Goal: Information Seeking & Learning: Learn about a topic

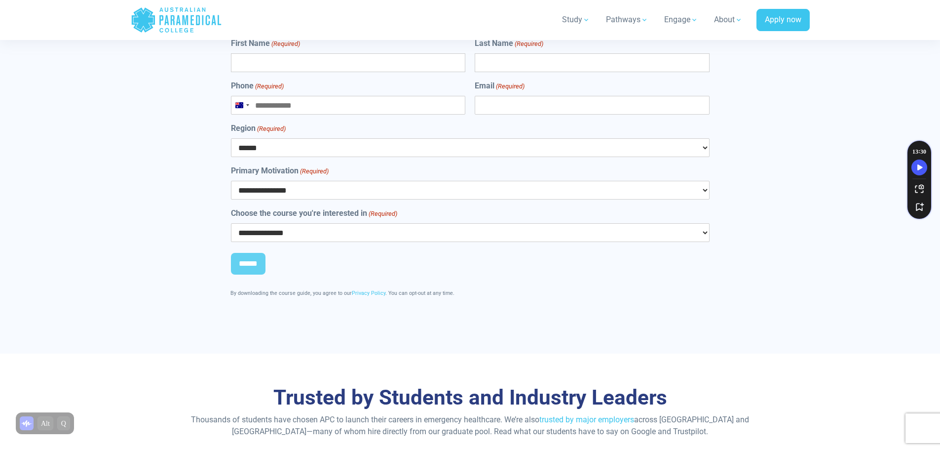
scroll to position [5297, 0]
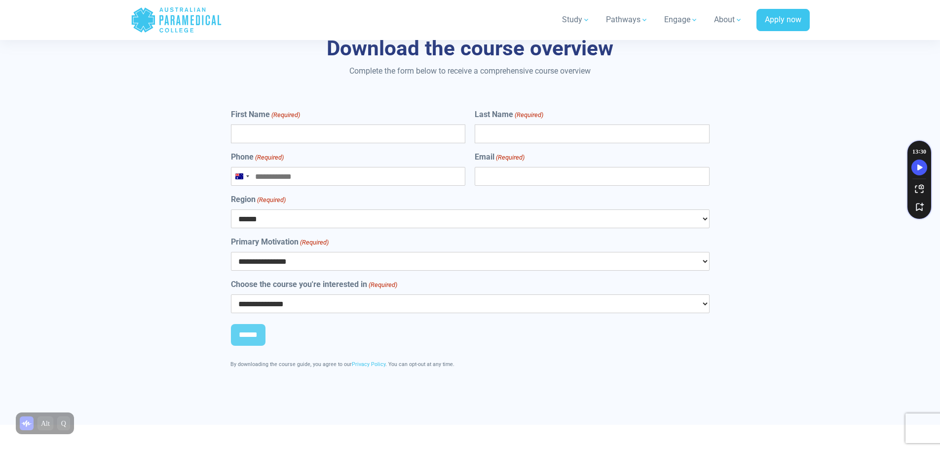
click at [635, 294] on select "**********" at bounding box center [470, 303] width 479 height 19
click at [231, 294] on select "**********" at bounding box center [470, 303] width 479 height 19
click at [382, 294] on select "**********" at bounding box center [470, 303] width 479 height 19
select select "**********"
click at [231, 294] on select "**********" at bounding box center [470, 303] width 479 height 19
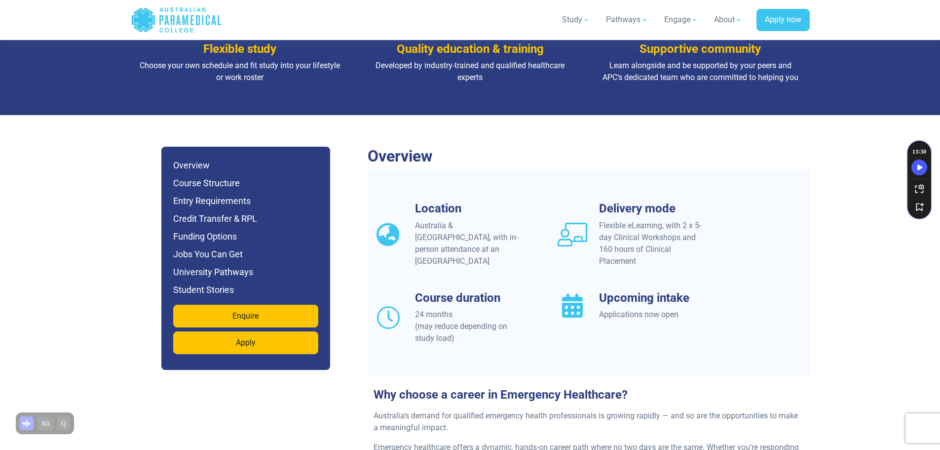
scroll to position [678, 0]
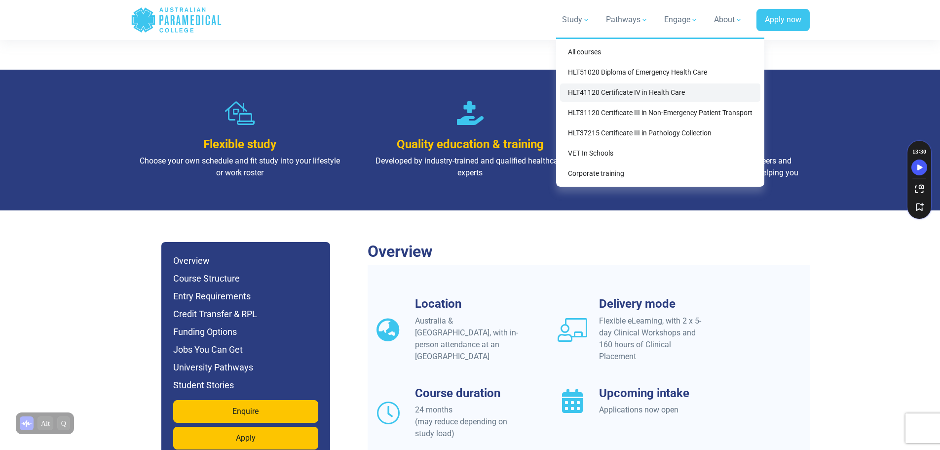
click at [602, 94] on link "HLT41120 Certificate IV in Health Care" at bounding box center [660, 92] width 200 height 18
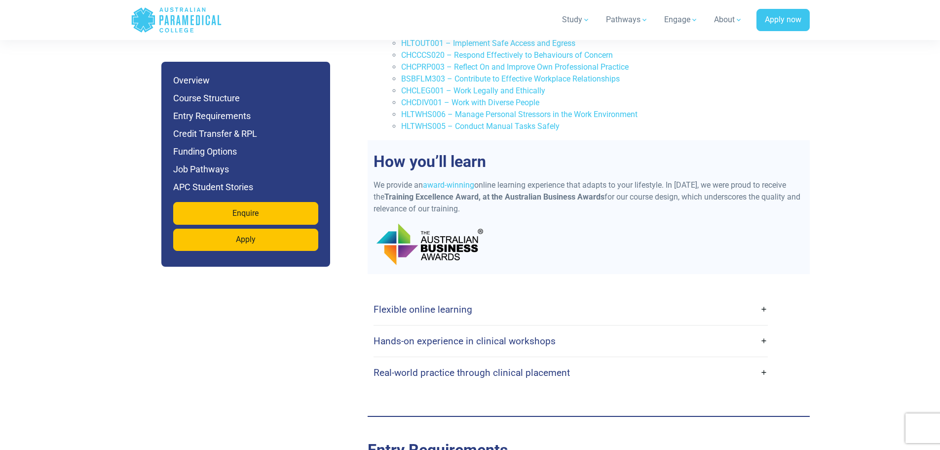
scroll to position [1711, 0]
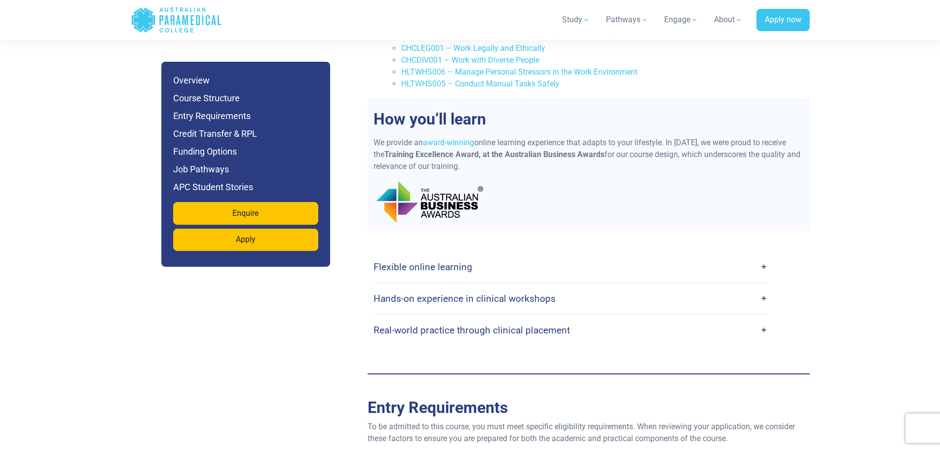
click at [501, 255] on link "Flexible online learning" at bounding box center [571, 266] width 394 height 23
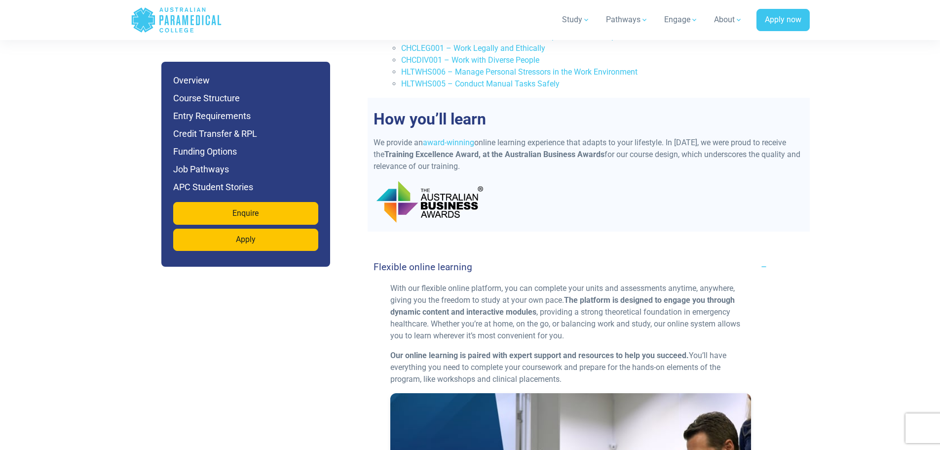
click at [501, 255] on link "Flexible online learning" at bounding box center [571, 266] width 394 height 23
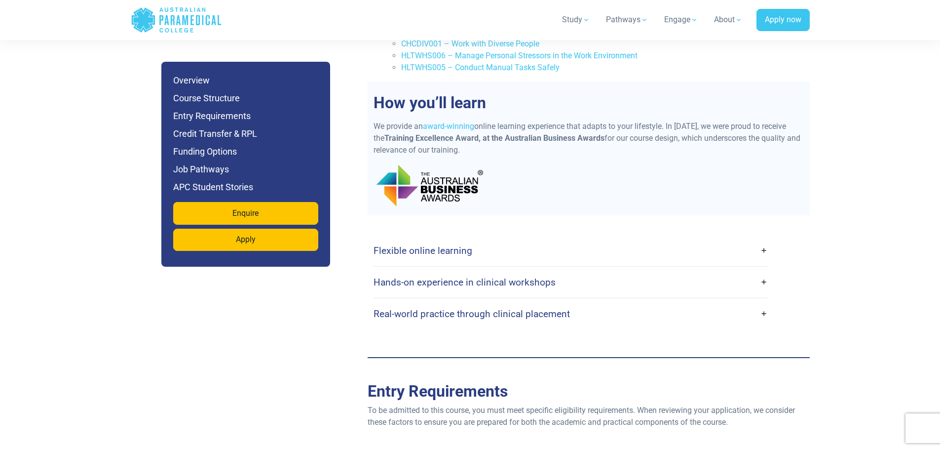
scroll to position [1743, 0]
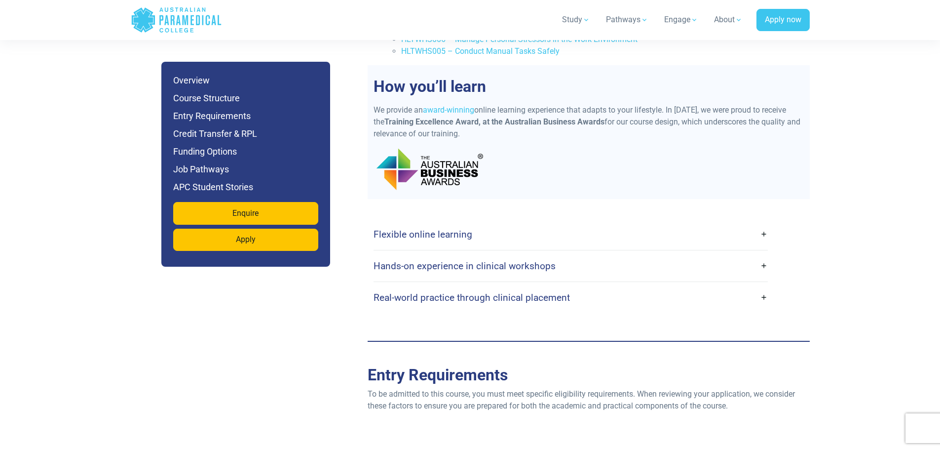
click at [497, 260] on h4 "Hands-on experience in clinical workshops" at bounding box center [465, 265] width 182 height 11
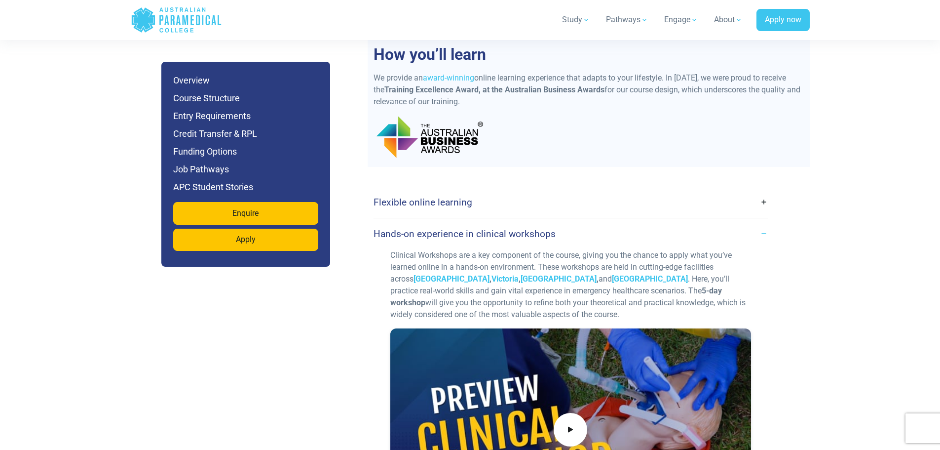
scroll to position [1776, 0]
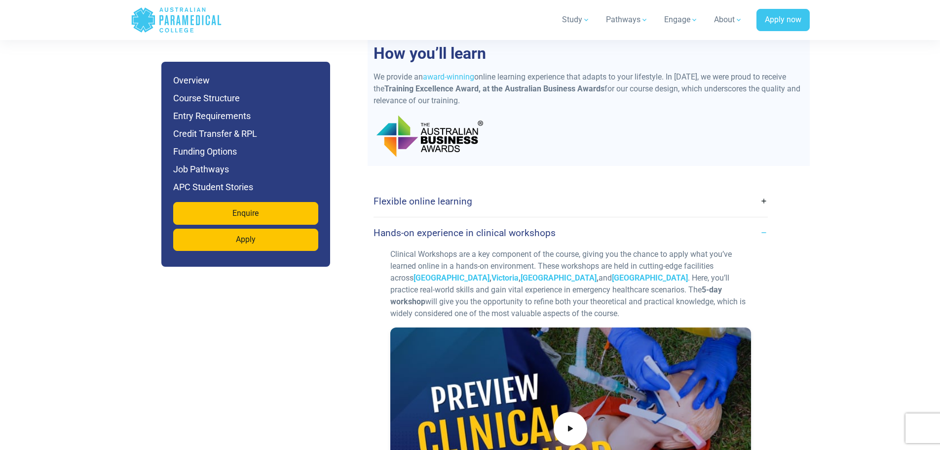
click at [473, 227] on h4 "Hands-on experience in clinical workshops" at bounding box center [465, 232] width 182 height 11
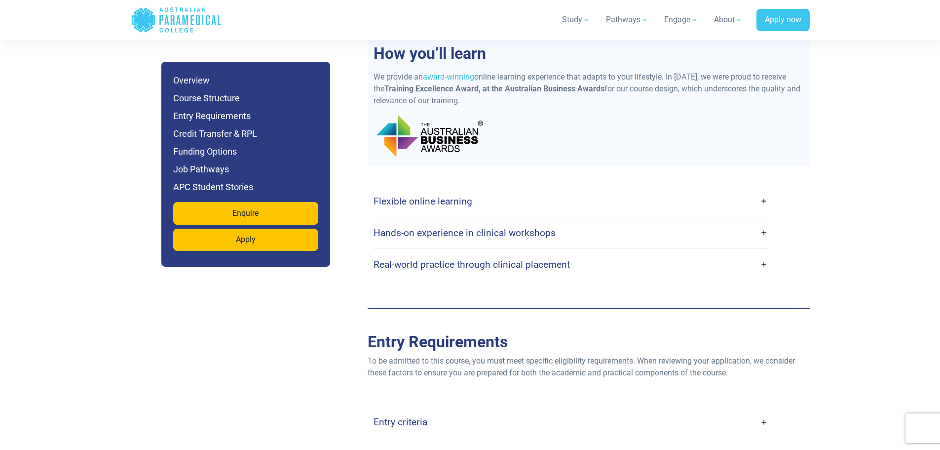
click at [432, 259] on h4 "Real-world practice through clinical placement" at bounding box center [472, 264] width 196 height 11
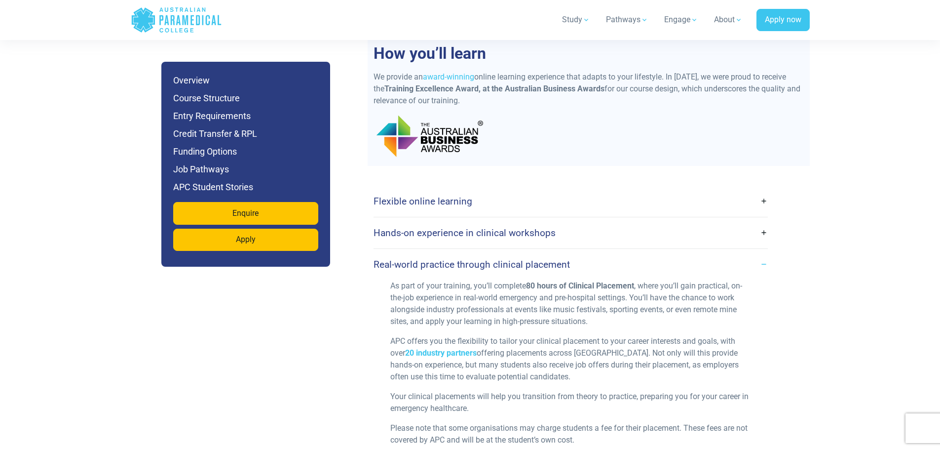
click at [431, 259] on h4 "Real-world practice through clinical placement" at bounding box center [472, 264] width 196 height 11
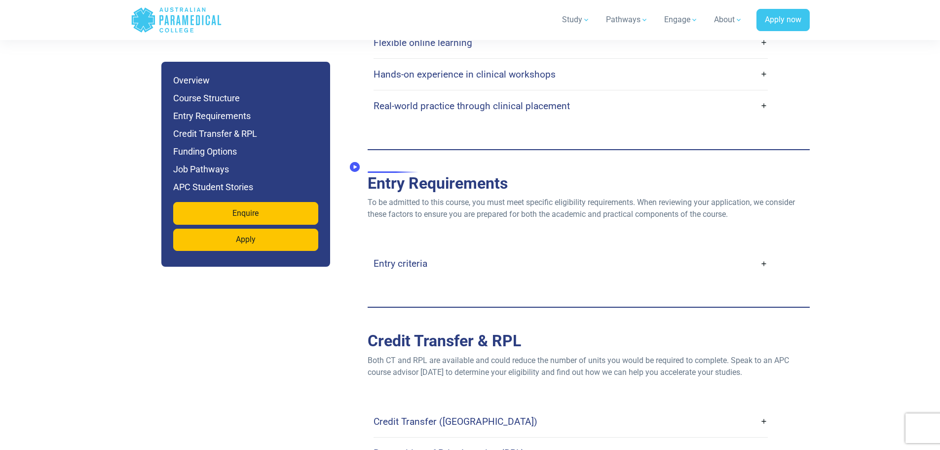
scroll to position [1941, 0]
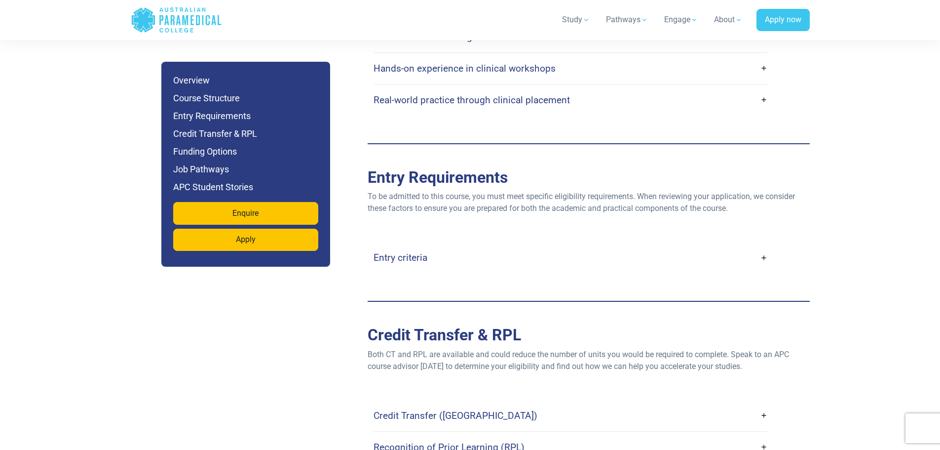
click at [439, 246] on link "Entry criteria" at bounding box center [571, 257] width 394 height 23
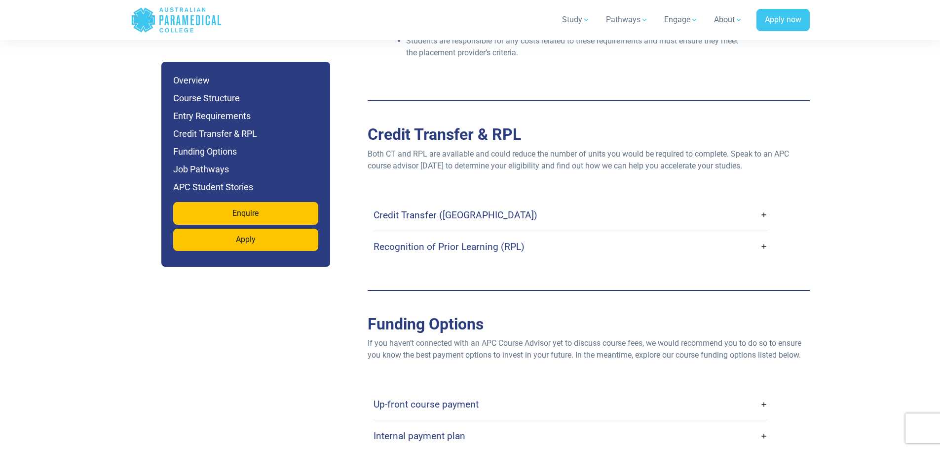
scroll to position [2533, 0]
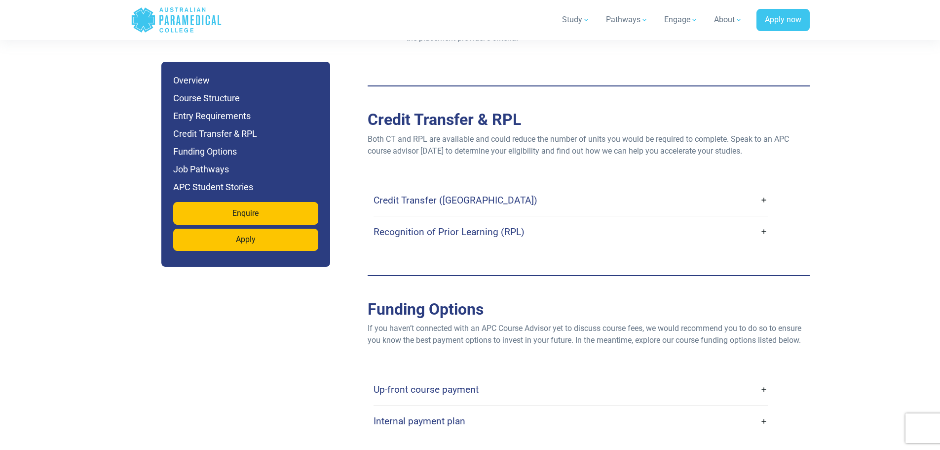
click at [452, 194] on h4 "Credit Transfer (CT)" at bounding box center [456, 199] width 164 height 11
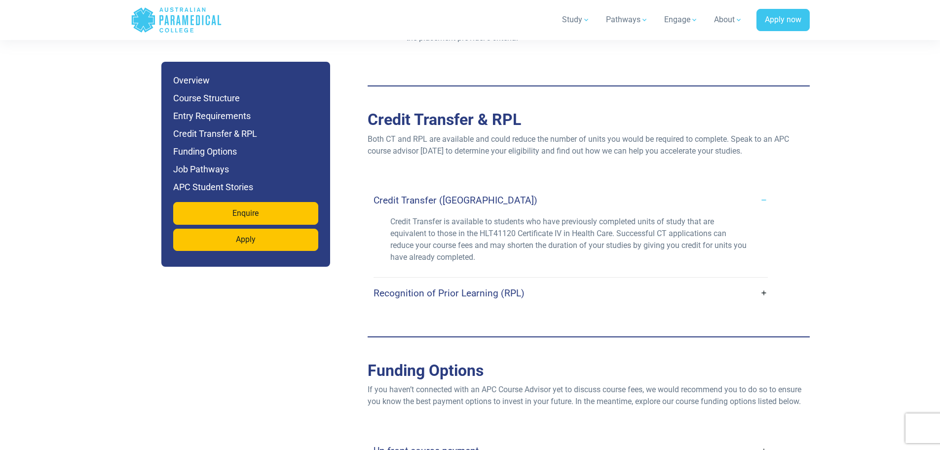
click at [450, 194] on h4 "Credit Transfer (CT)" at bounding box center [456, 199] width 164 height 11
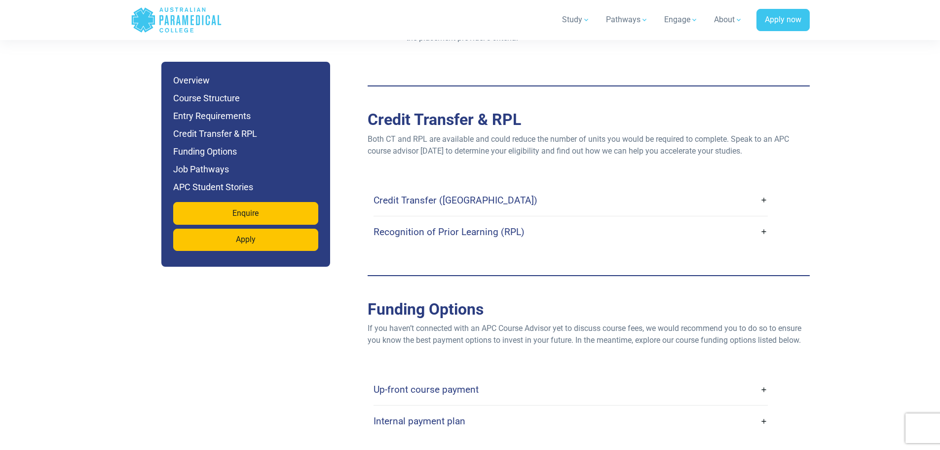
click at [456, 220] on link "Recognition of Prior Learning (RPL)" at bounding box center [571, 231] width 394 height 23
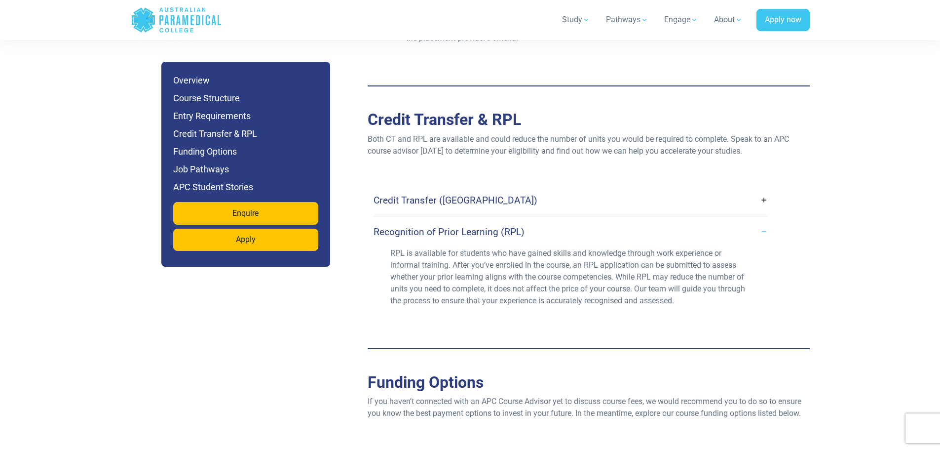
click at [456, 220] on link "Recognition of Prior Learning (RPL)" at bounding box center [571, 231] width 394 height 23
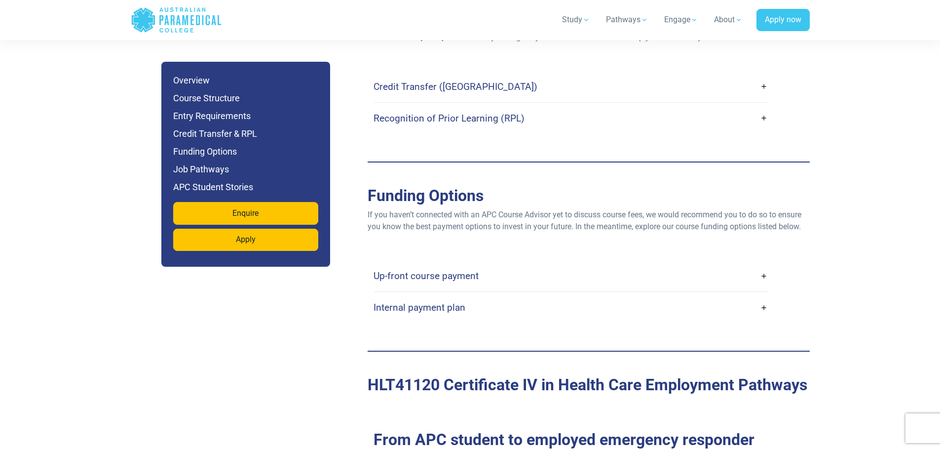
scroll to position [2730, 0]
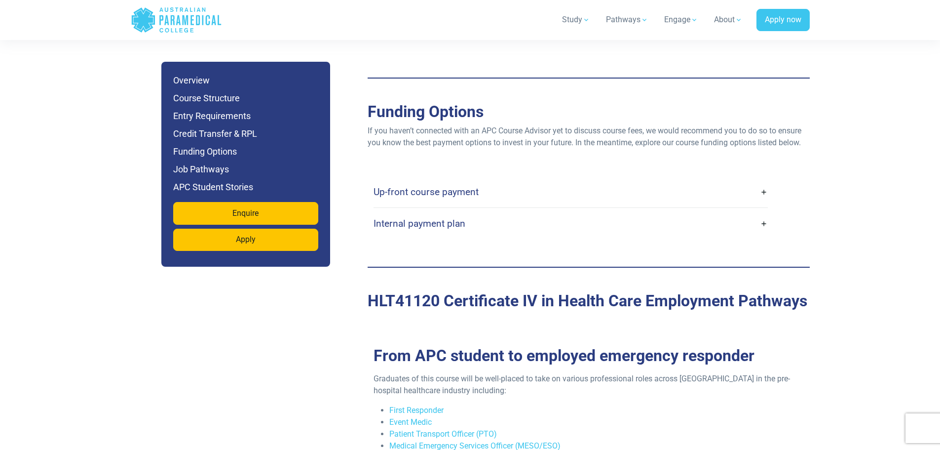
click at [456, 186] on h4 "Up-front course payment" at bounding box center [426, 191] width 105 height 11
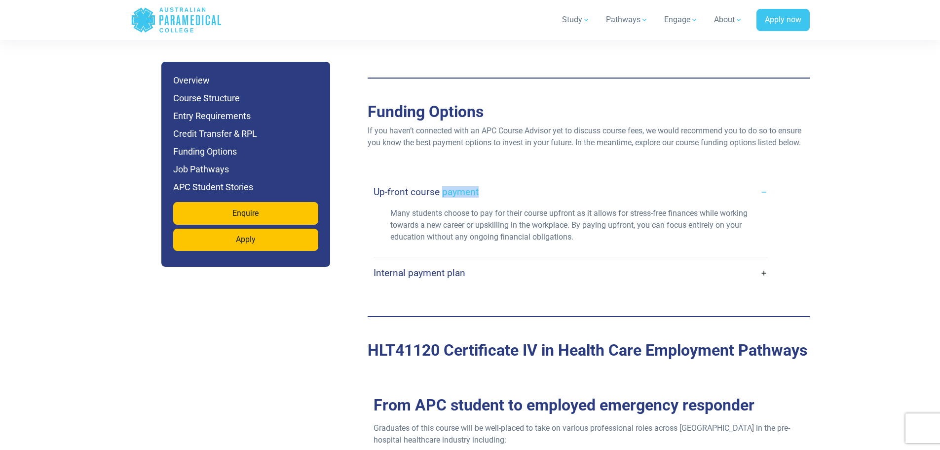
click at [456, 186] on h4 "Up-front course payment" at bounding box center [426, 191] width 105 height 11
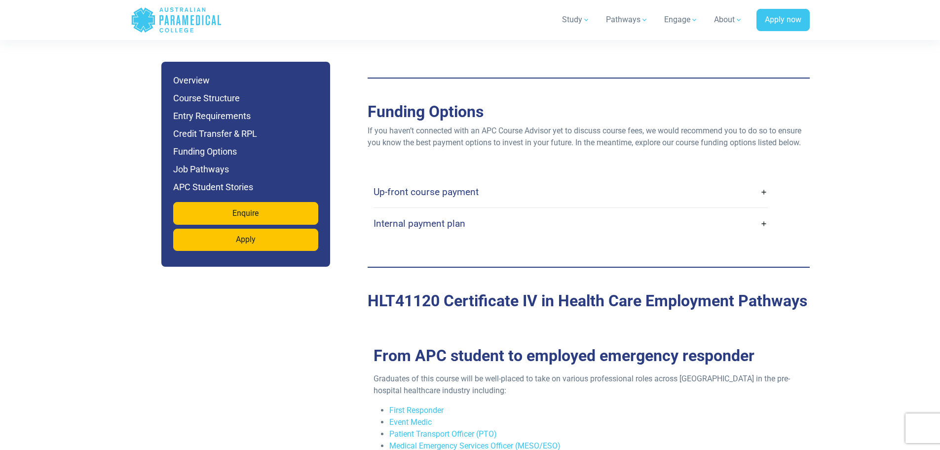
click at [456, 208] on div "Internal payment plan" at bounding box center [571, 223] width 394 height 31
click at [455, 218] on h4 "Internal payment plan" at bounding box center [420, 223] width 92 height 11
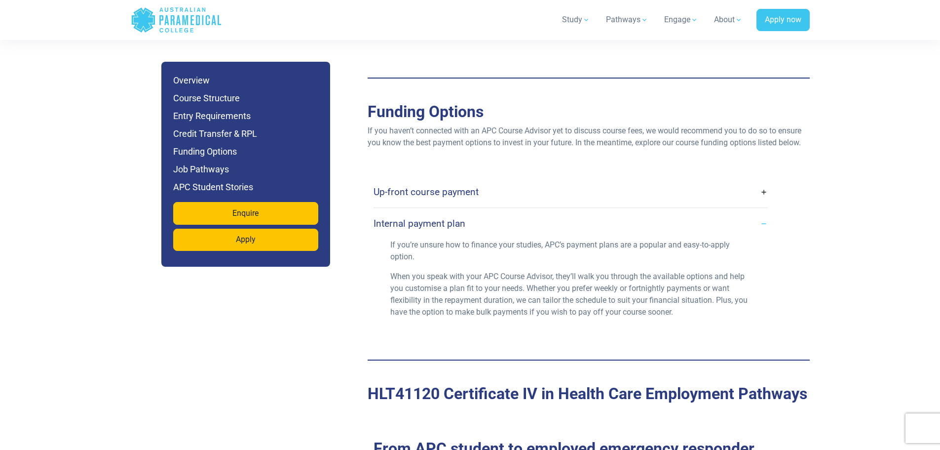
click at [454, 218] on h4 "Internal payment plan" at bounding box center [420, 223] width 92 height 11
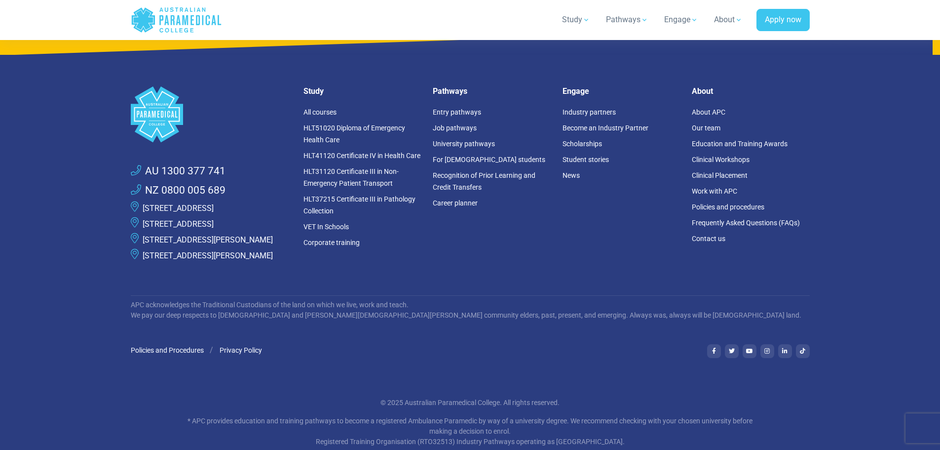
scroll to position [5698, 0]
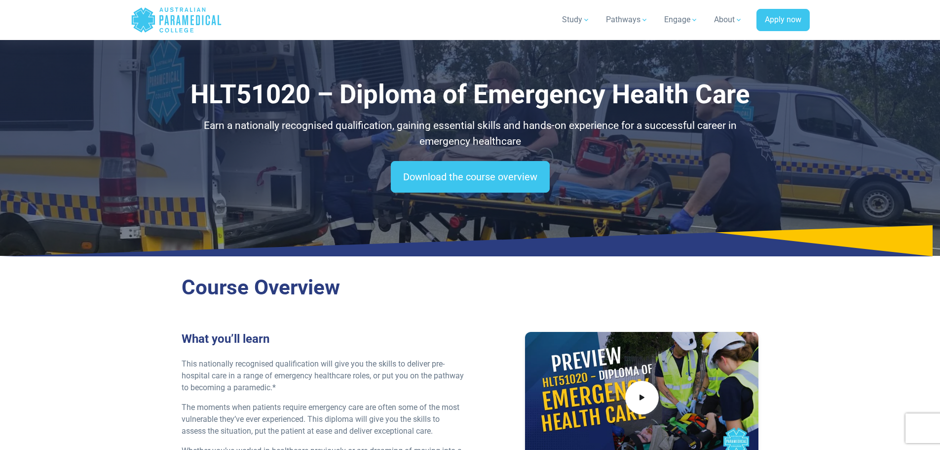
select select "**********"
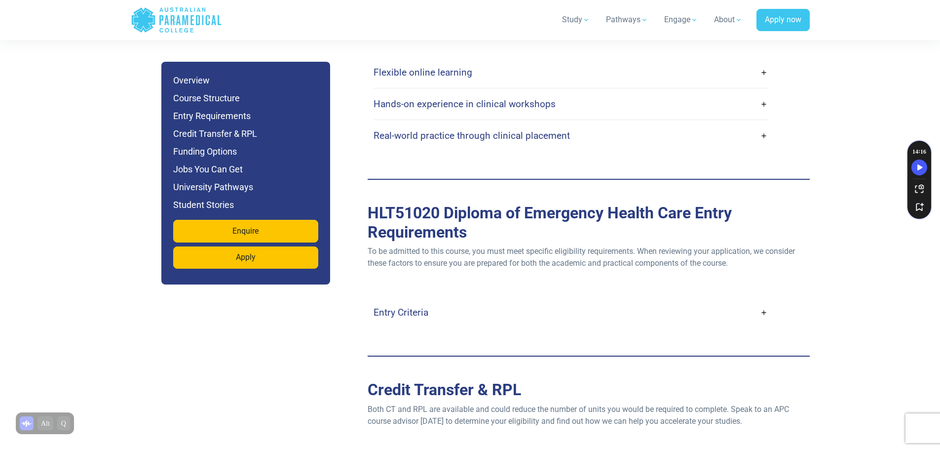
scroll to position [2553, 0]
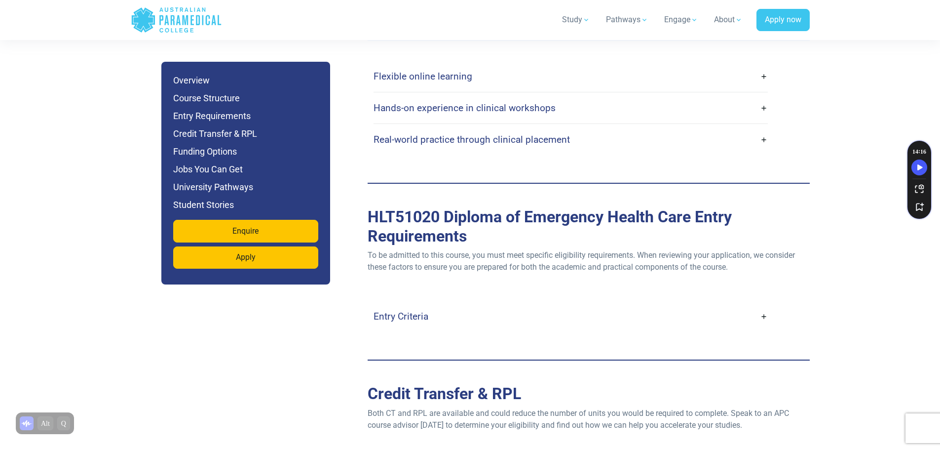
click at [501, 134] on h4 "Real-world practice through clinical placement" at bounding box center [472, 139] width 196 height 11
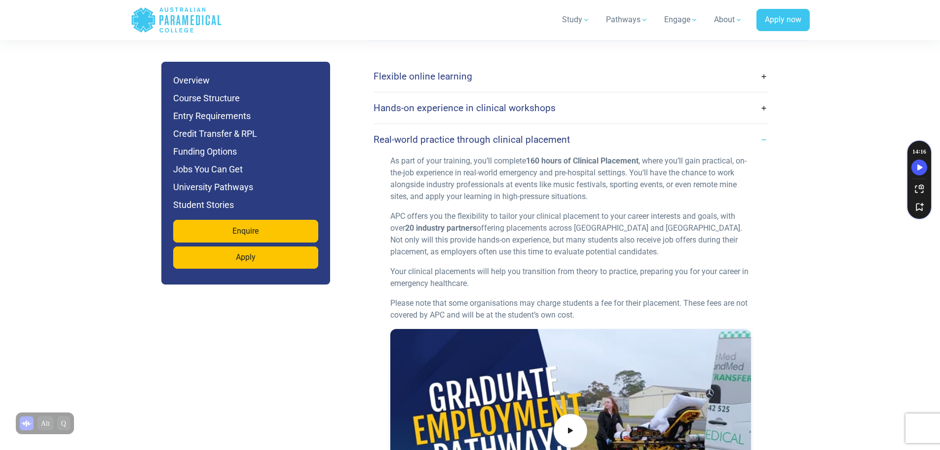
click at [504, 134] on h4 "Real-world practice through clinical placement" at bounding box center [472, 139] width 196 height 11
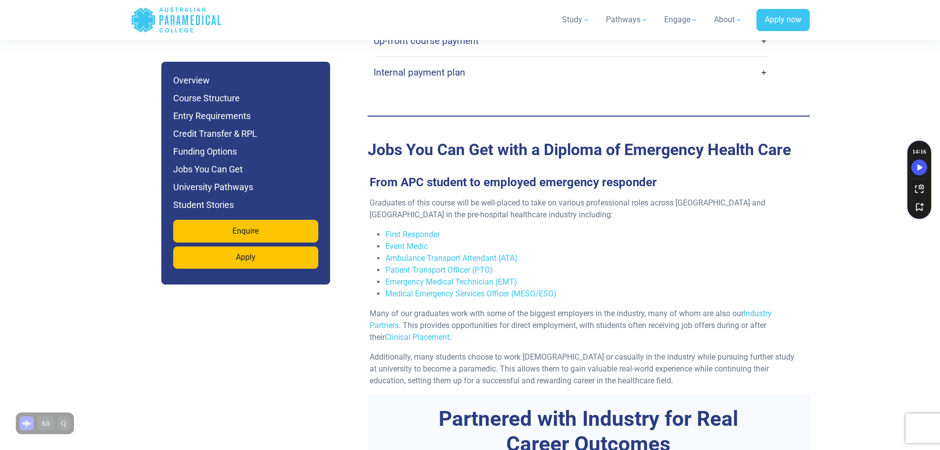
scroll to position [3178, 0]
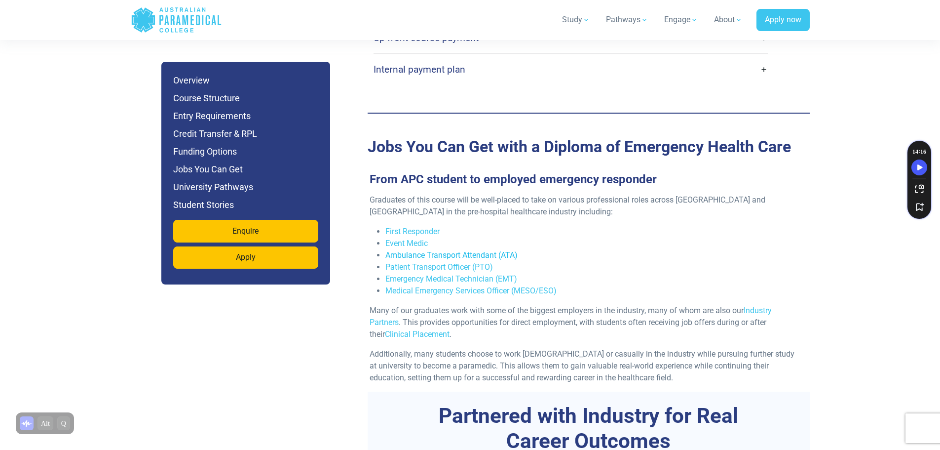
click at [458, 250] on link "Ambulance Transport Attendant (ATA)" at bounding box center [451, 254] width 132 height 9
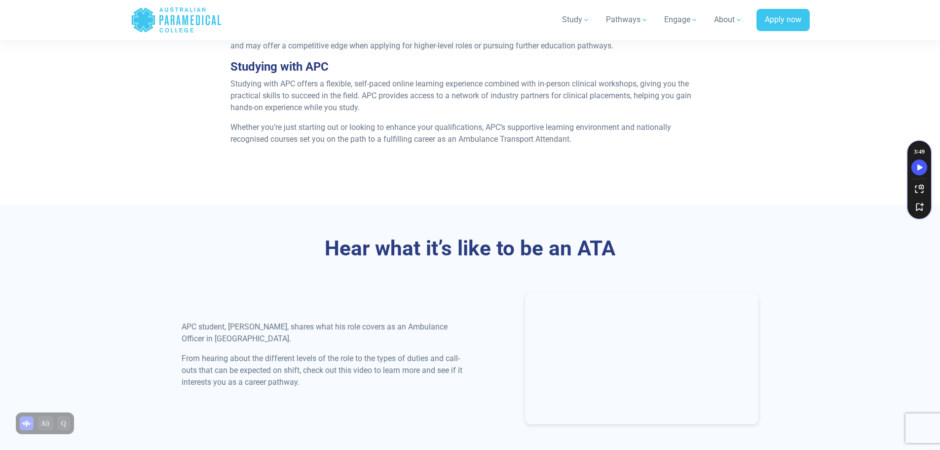
scroll to position [987, 0]
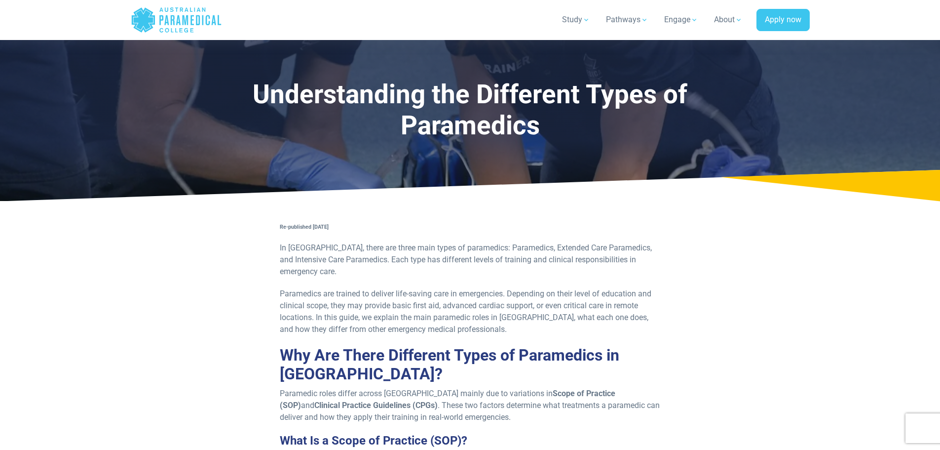
scroll to position [4027, 0]
